Goal: Navigation & Orientation: Find specific page/section

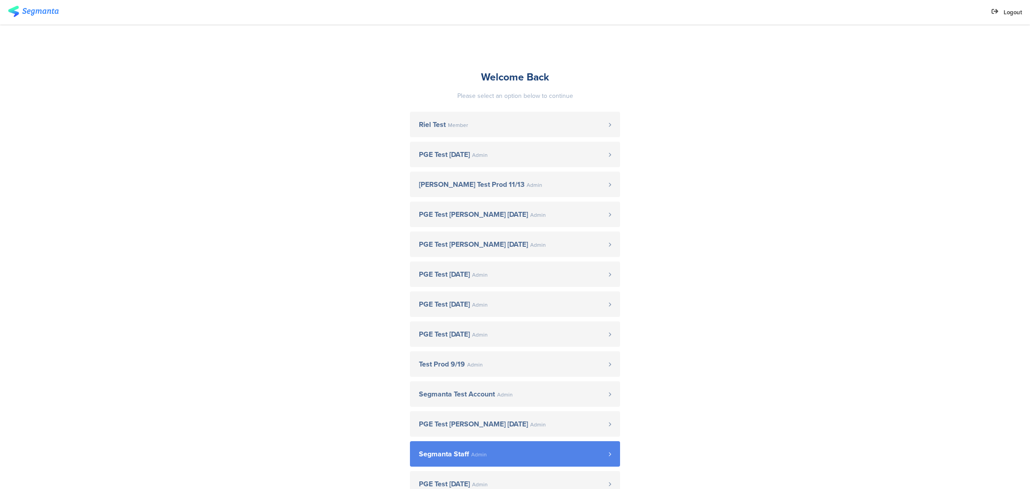
click at [485, 457] on span "Segmanta Staff Admin" at bounding box center [514, 454] width 190 height 7
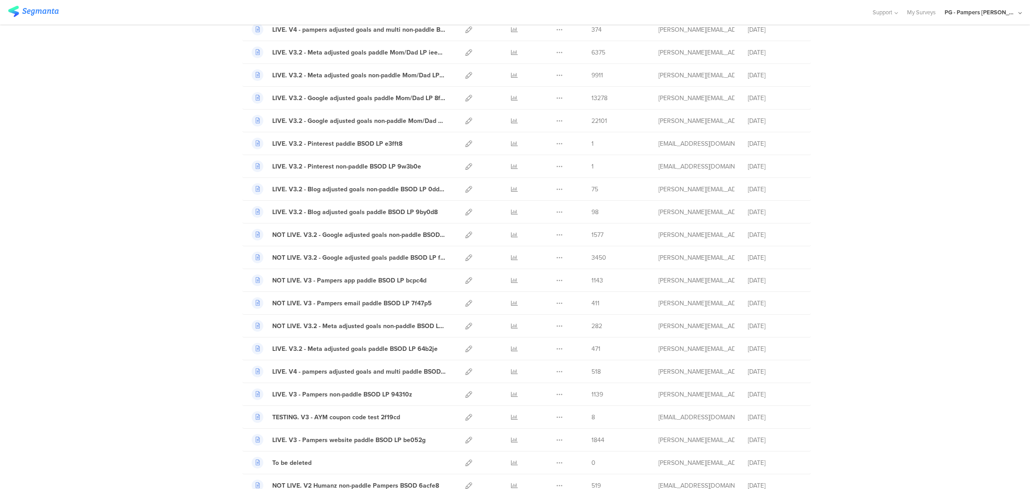
scroll to position [441, 0]
click at [979, 239] on div "My Surveys | 299 Surveys New survey Start from scratch Choose from templates Na…" at bounding box center [515, 236] width 1030 height 1261
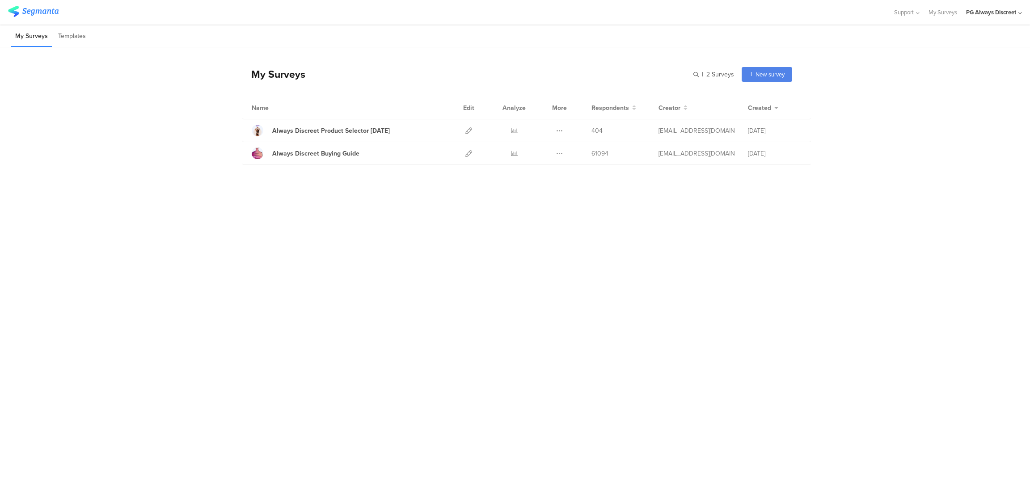
click at [1019, 12] on icon at bounding box center [1021, 13] width 4 height 7
click at [1015, 54] on link at bounding box center [1015, 57] width 8 height 13
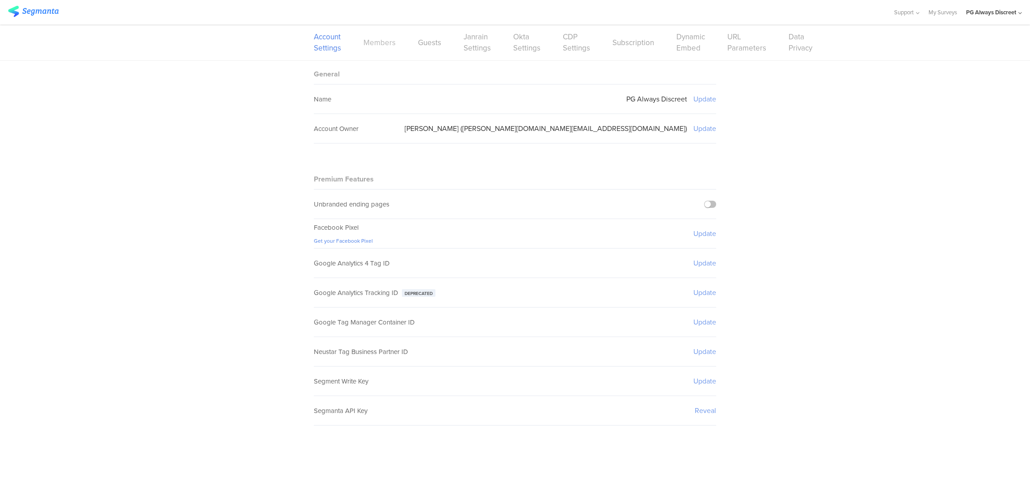
click at [382, 39] on link "Members" at bounding box center [380, 42] width 32 height 11
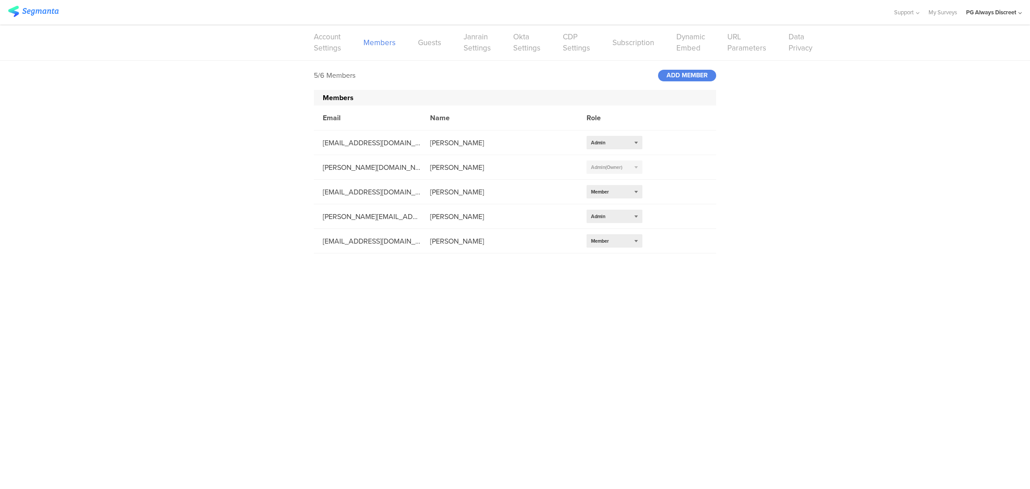
click at [890, 301] on ui-view at bounding box center [515, 372] width 1030 height 236
click at [977, 12] on link "My Surveys" at bounding box center [976, 12] width 29 height 25
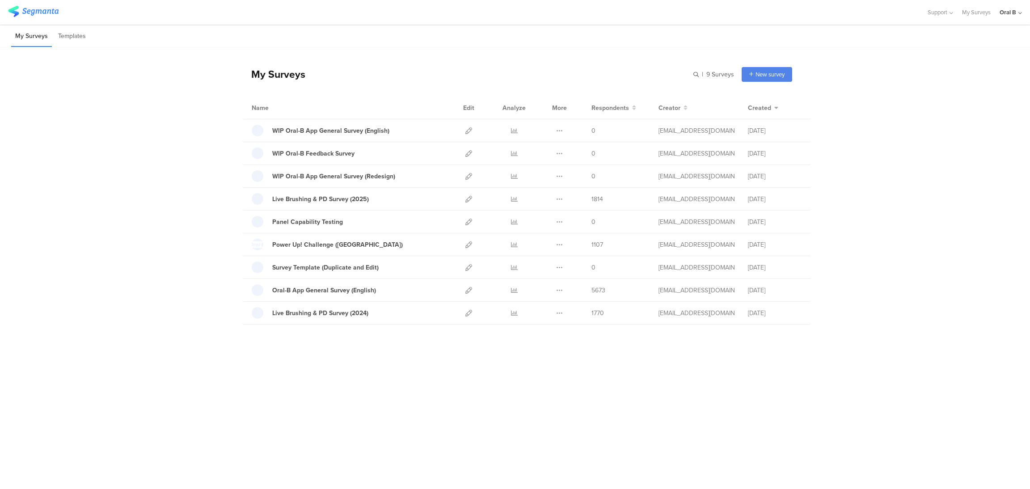
click at [956, 218] on div "My Surveys | 9 Surveys New survey Start from scratch Choose from templates Name…" at bounding box center [515, 192] width 1030 height 291
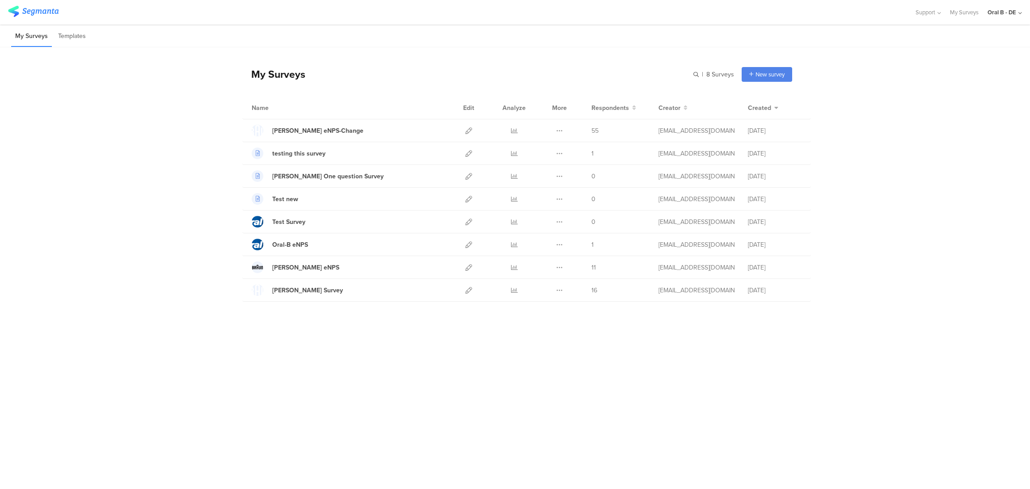
click at [922, 243] on div "My Surveys | 8 Surveys New survey Start from scratch Choose from templates Name…" at bounding box center [515, 181] width 1030 height 268
